Goal: Task Accomplishment & Management: Use online tool/utility

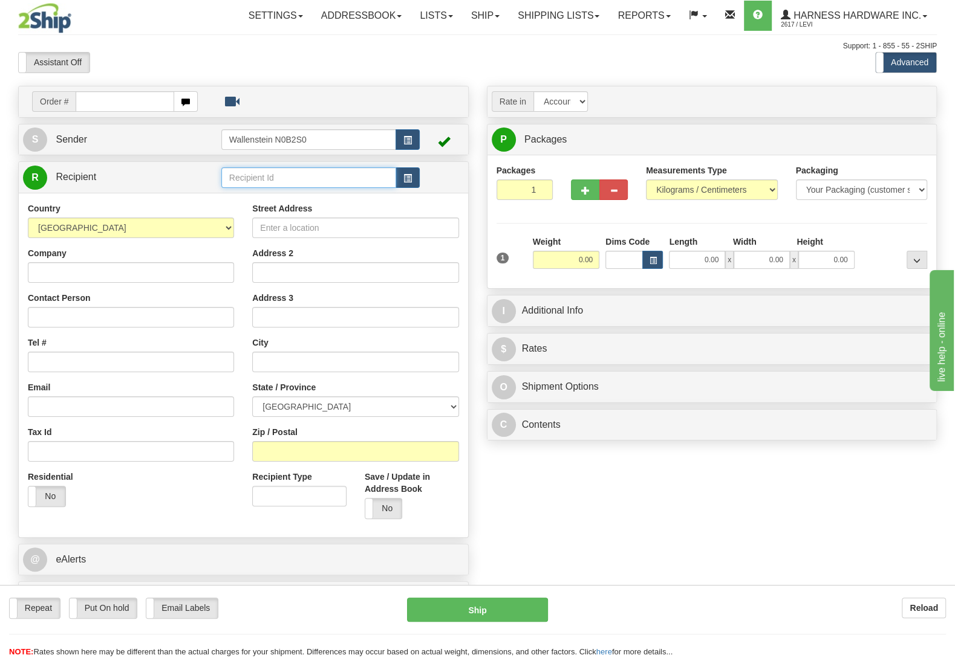
click at [356, 179] on input "text" at bounding box center [308, 177] width 175 height 21
type input "ygc"
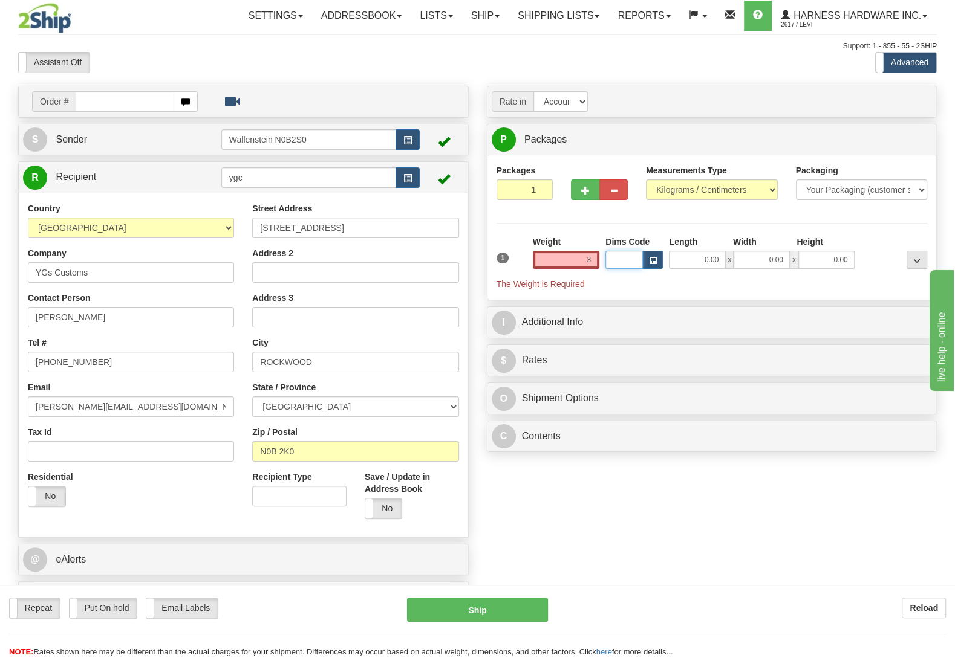
type input "3.00"
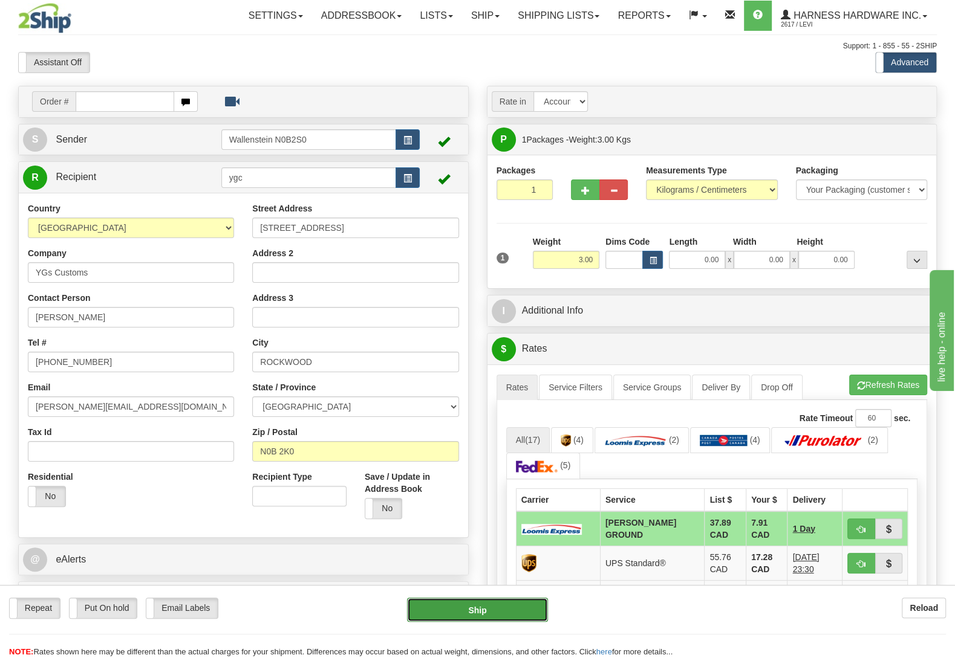
click at [499, 608] on button "Ship" at bounding box center [477, 610] width 141 height 24
type input "DD"
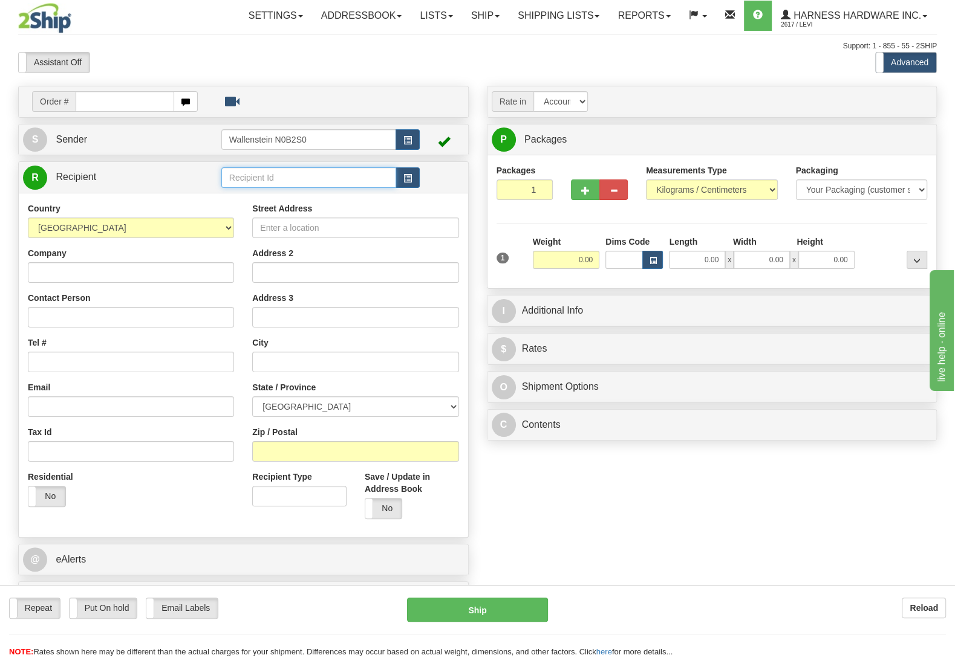
click at [284, 181] on input "text" at bounding box center [308, 177] width 175 height 21
type input "path"
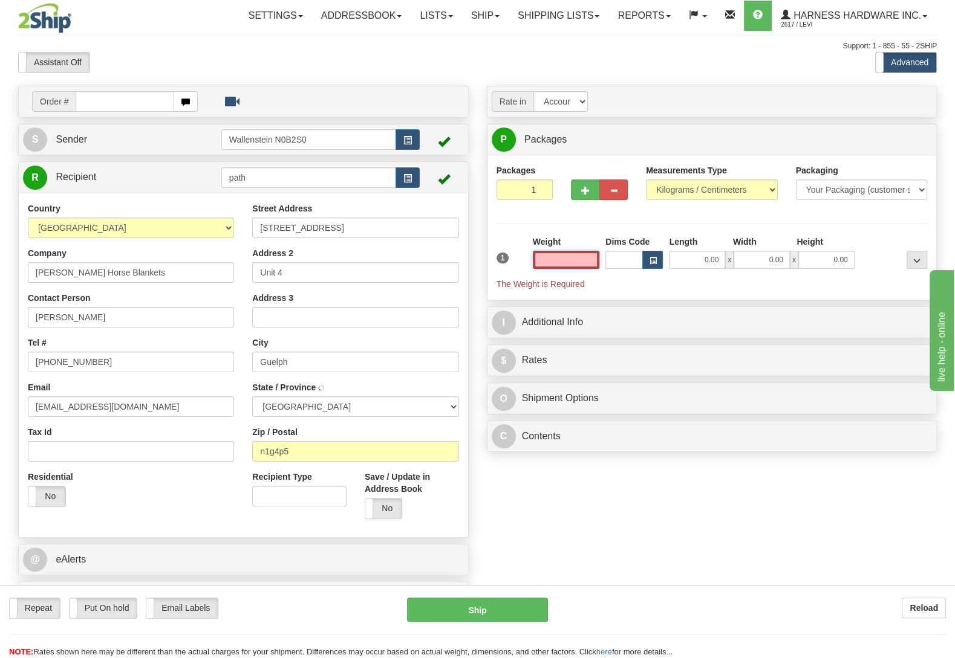
type input "GUELPH"
type input "5.00"
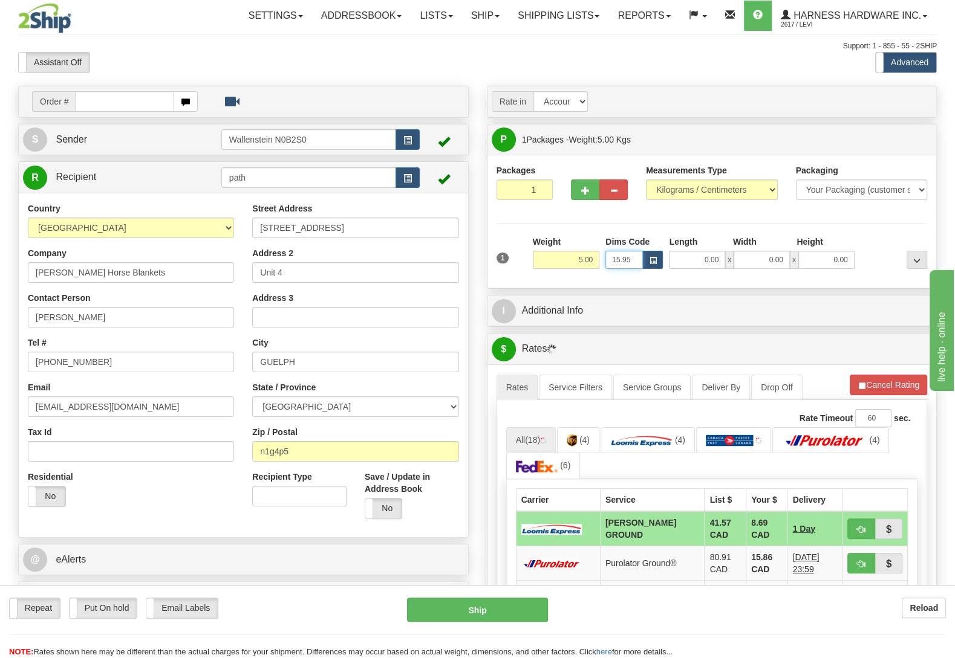
type input "15.95"
click at [135, 605] on label "Put On hold" at bounding box center [104, 609] width 68 height 20
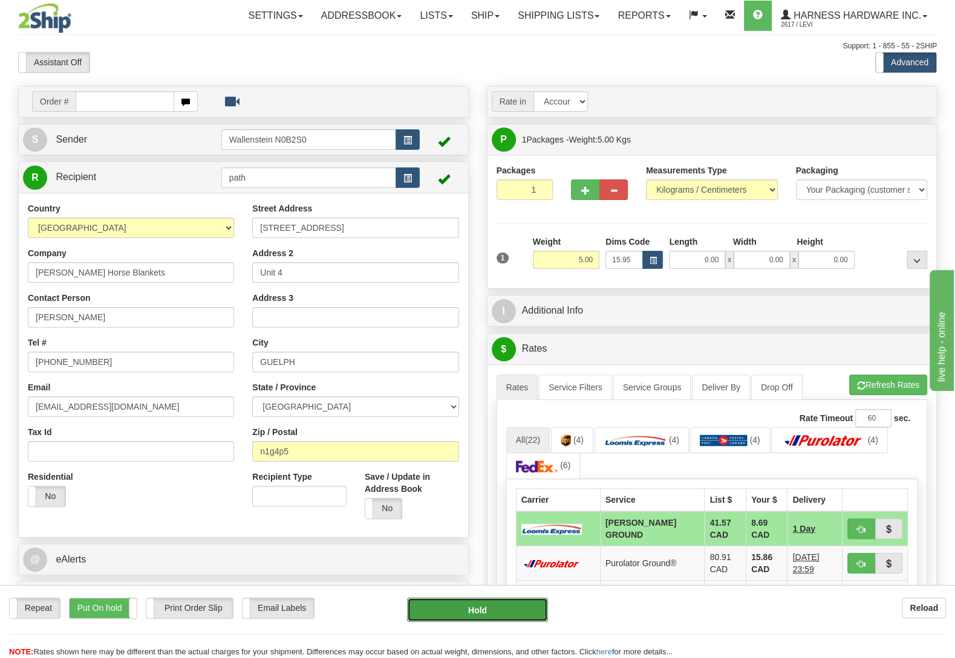
click at [480, 609] on button "Hold" at bounding box center [477, 610] width 141 height 24
type input "DD"
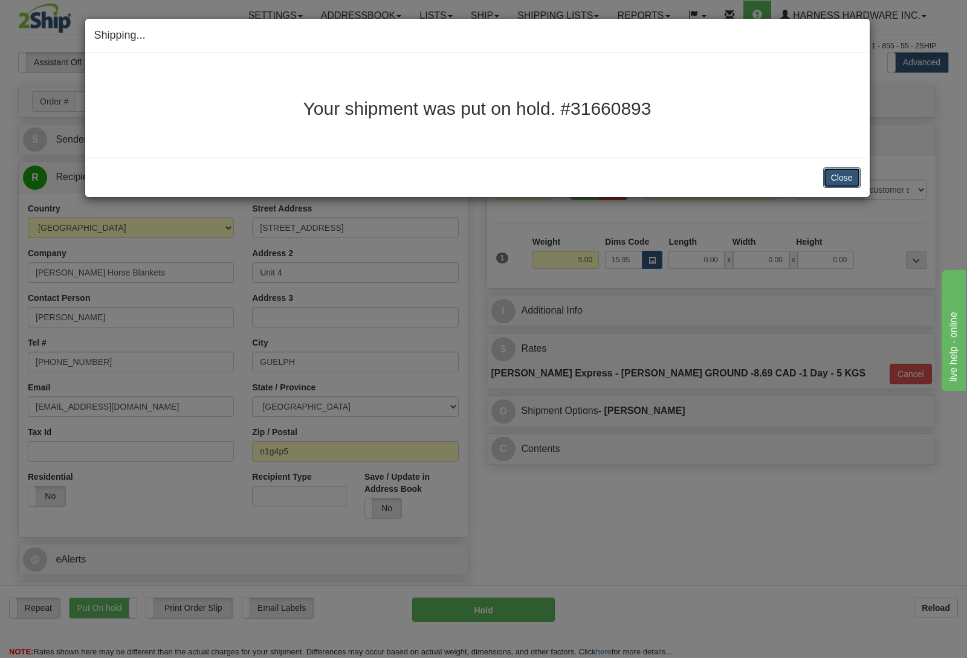
click at [850, 176] on button "Close" at bounding box center [841, 177] width 37 height 21
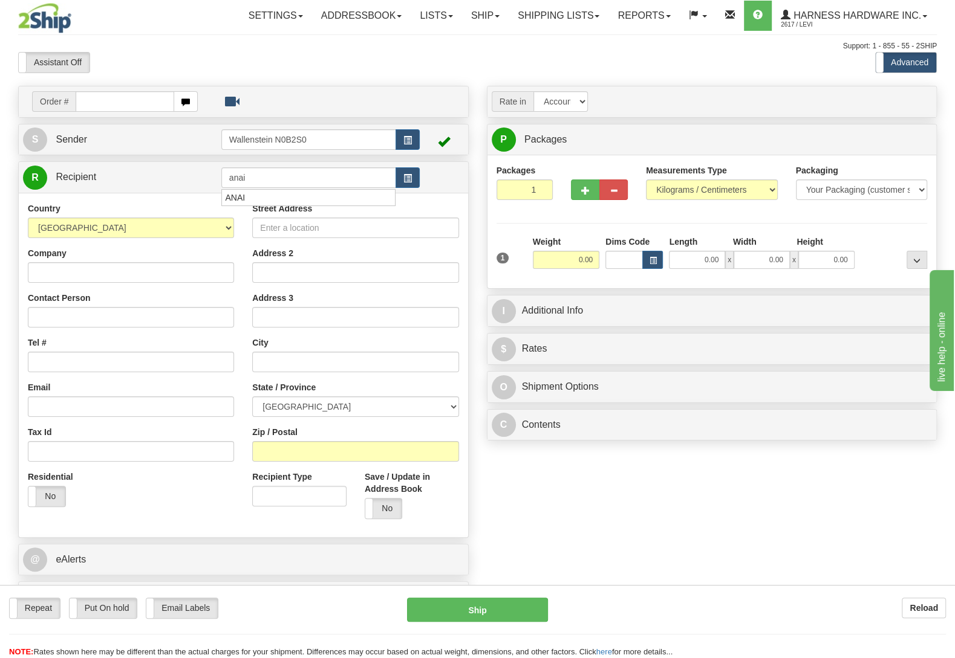
type input "anai"
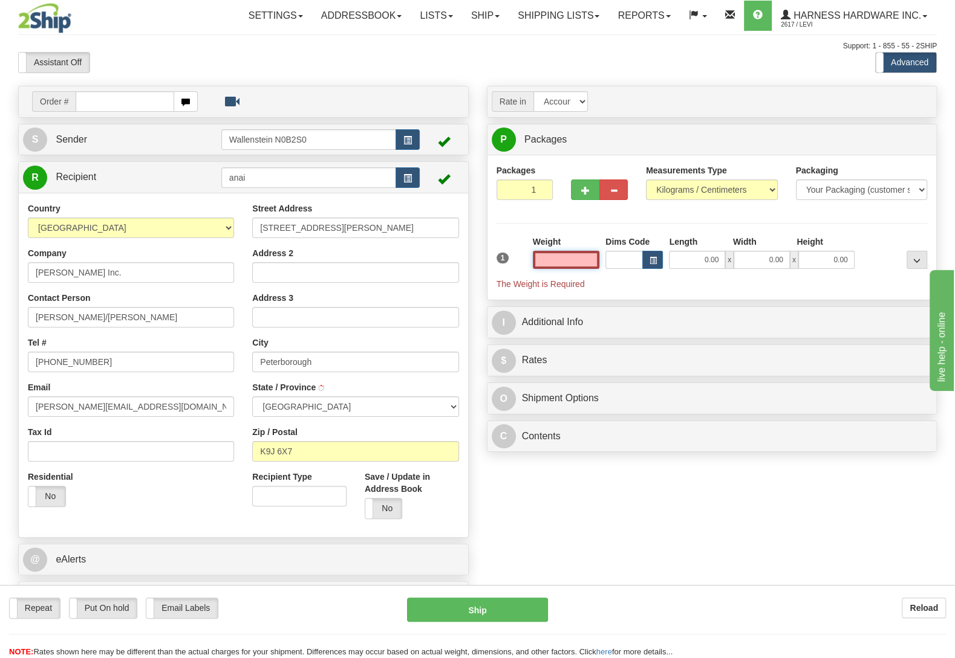
type input "PETERBOROUGH"
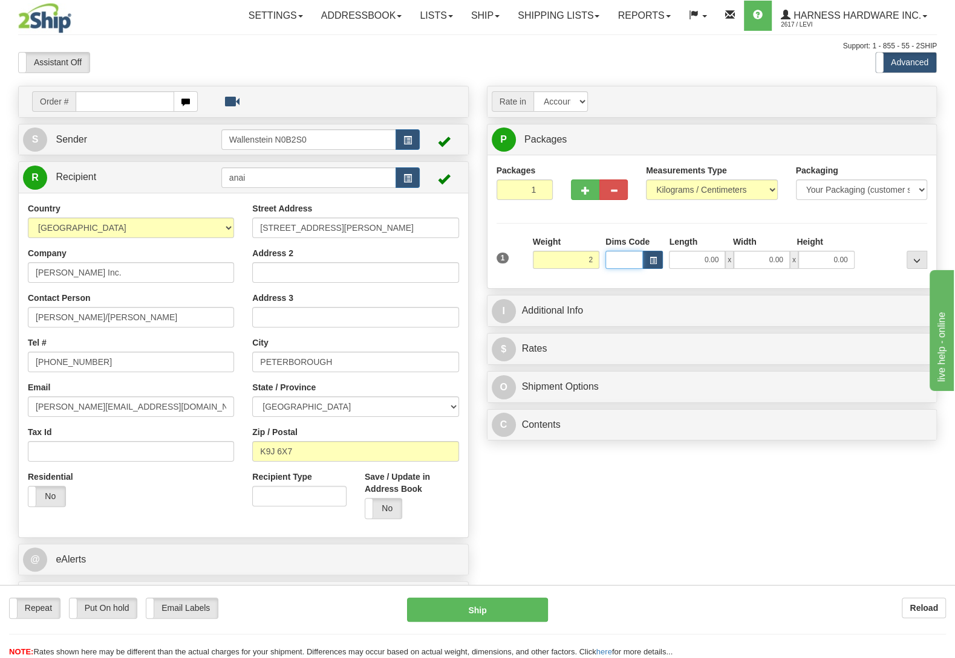
type input "2.00"
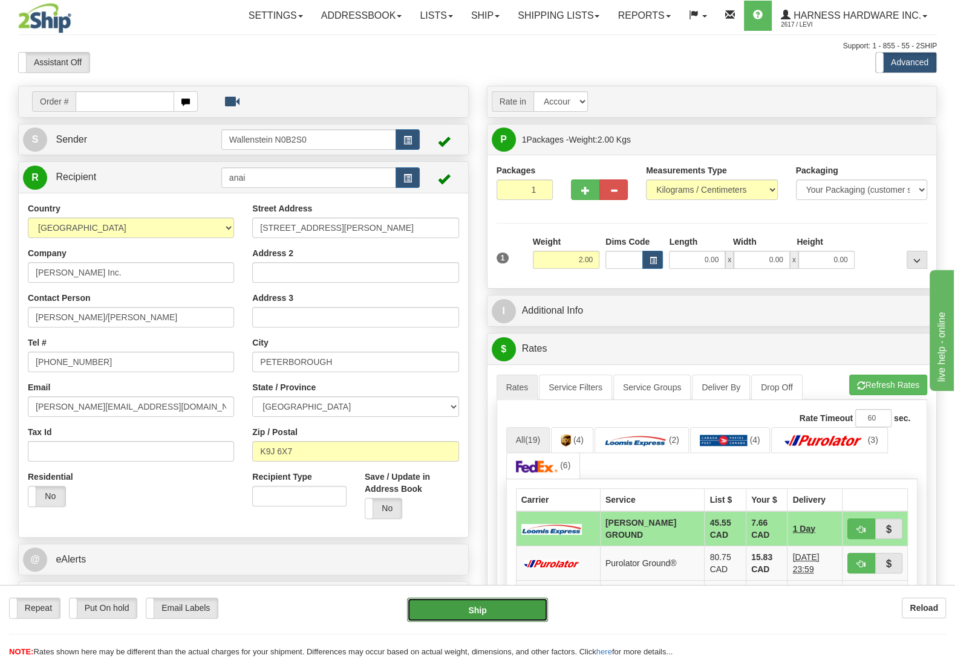
click at [453, 605] on button "Ship" at bounding box center [477, 610] width 141 height 24
type input "DD"
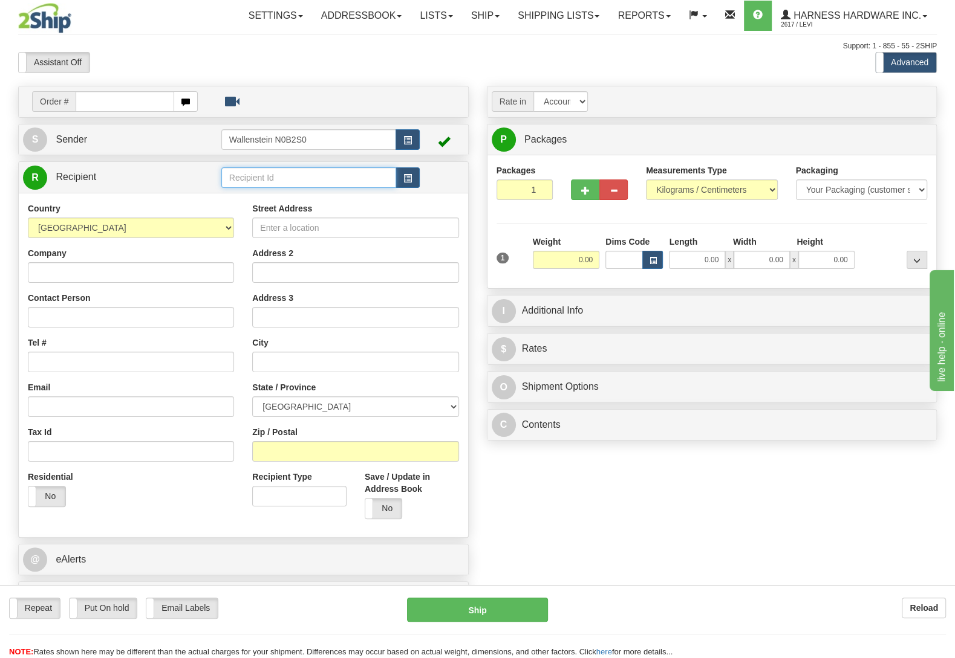
click at [255, 176] on input "text" at bounding box center [308, 177] width 175 height 21
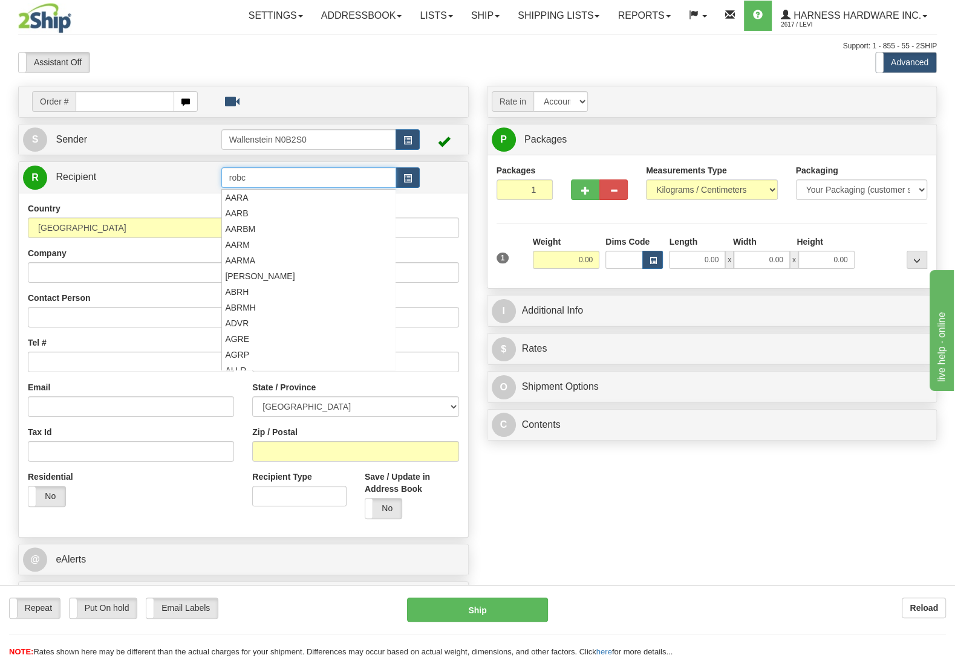
type input "robc"
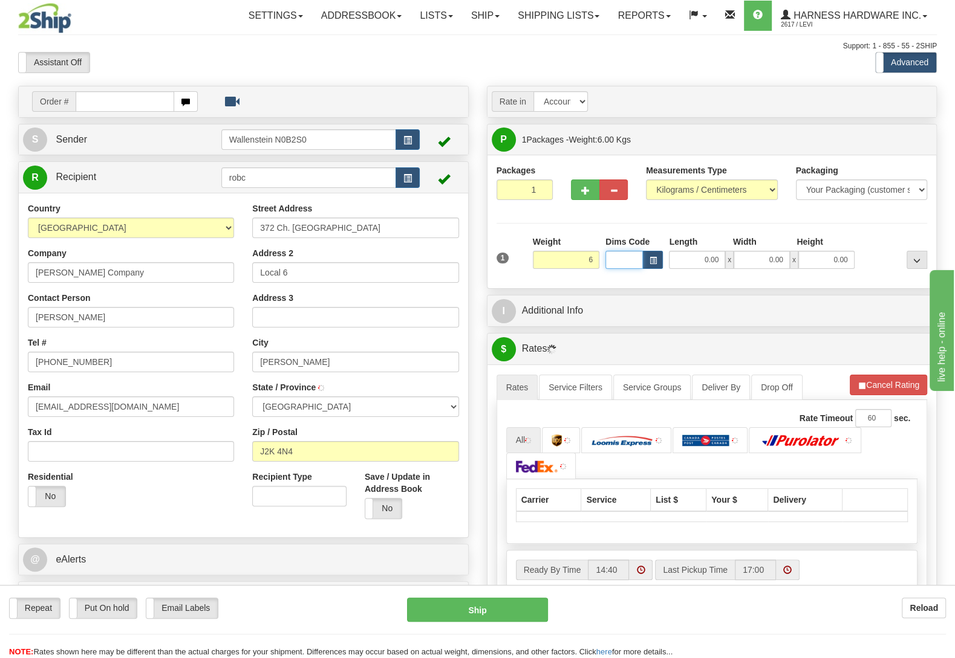
type input "6.00"
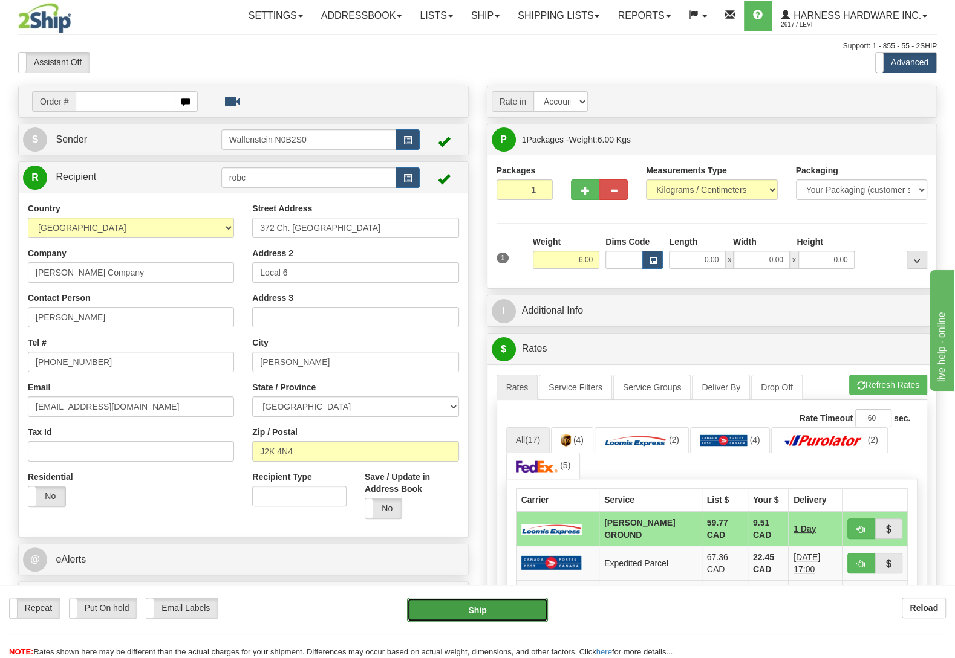
click at [495, 603] on button "Ship" at bounding box center [477, 610] width 141 height 24
type input "DD"
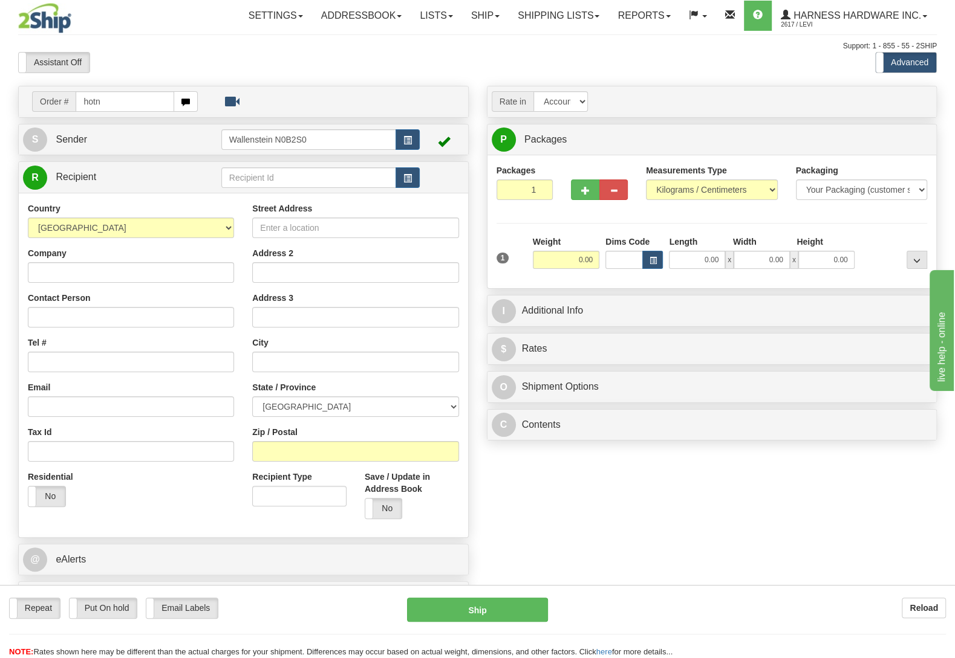
type input "hotn"
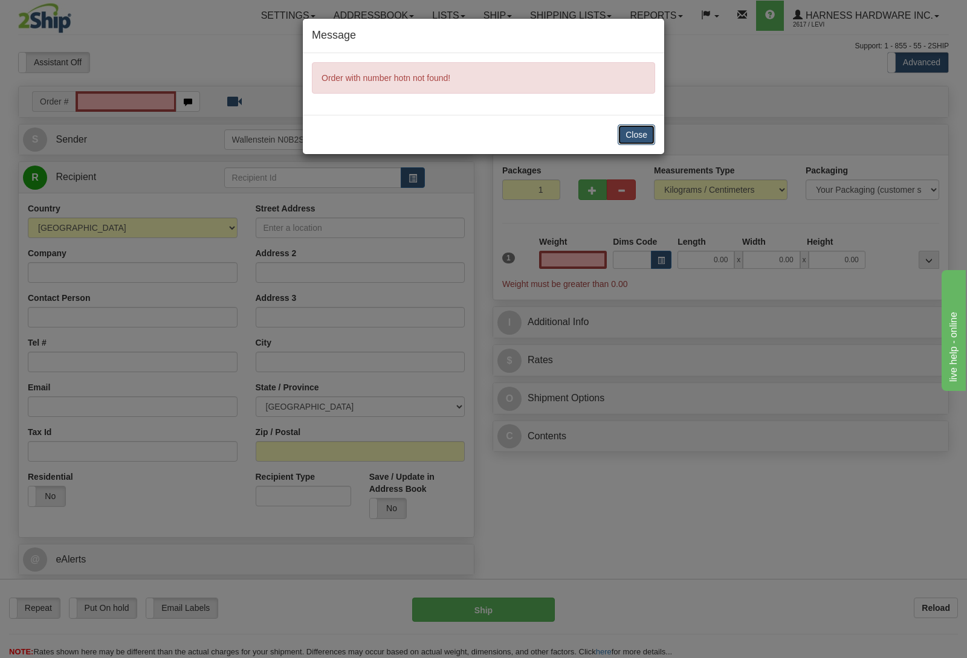
click at [620, 131] on button "Close" at bounding box center [636, 135] width 37 height 21
